Goal: Transaction & Acquisition: Subscribe to service/newsletter

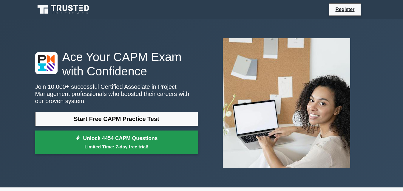
click at [149, 144] on small "Limited Time: 7-day free trial!" at bounding box center [117, 146] width 148 height 7
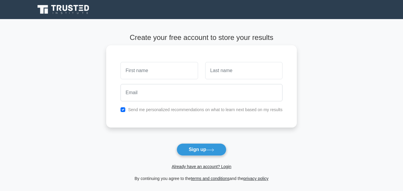
click at [172, 72] on input "text" at bounding box center [158, 70] width 77 height 17
type input "Olorato"
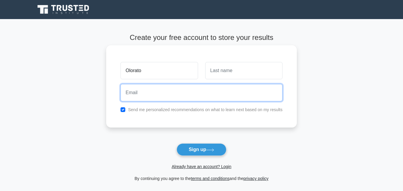
click at [158, 97] on input "email" at bounding box center [201, 92] width 162 height 17
type input "omotshikhiri@gmail.com"
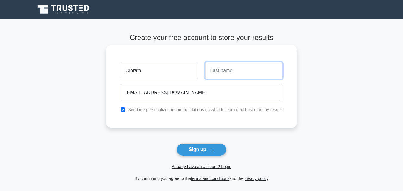
click at [220, 74] on input "text" at bounding box center [243, 70] width 77 height 17
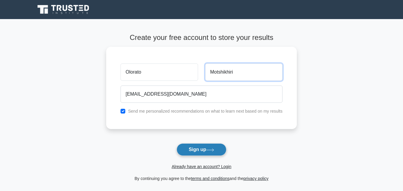
type input "Motshikhiri"
click at [194, 147] on button "Sign up" at bounding box center [201, 149] width 50 height 13
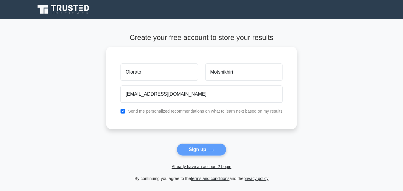
click at [208, 149] on form "Create your free account to store your results Olorato Motshikhiri omotshikhiri…" at bounding box center [201, 107] width 190 height 149
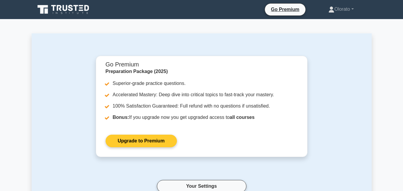
click at [161, 142] on link "Upgrade to Premium" at bounding box center [140, 141] width 71 height 13
